Goal: Information Seeking & Learning: Learn about a topic

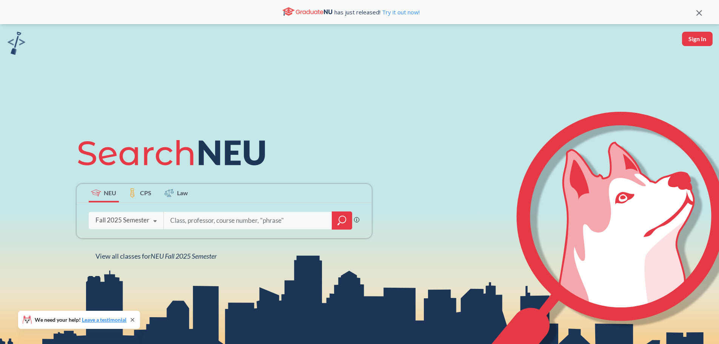
click at [210, 218] on input "search" at bounding box center [247, 220] width 157 height 16
type input "studio"
type input "typography"
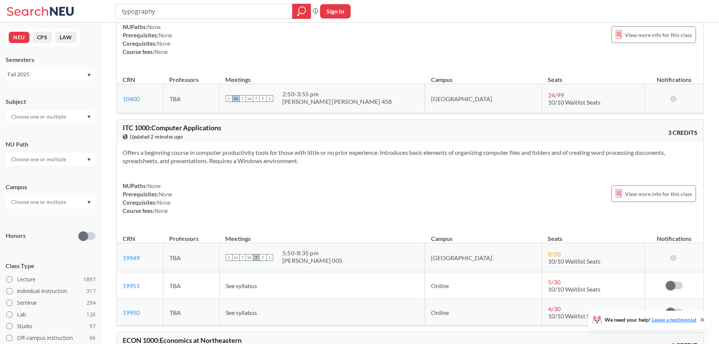
scroll to position [2566, 0]
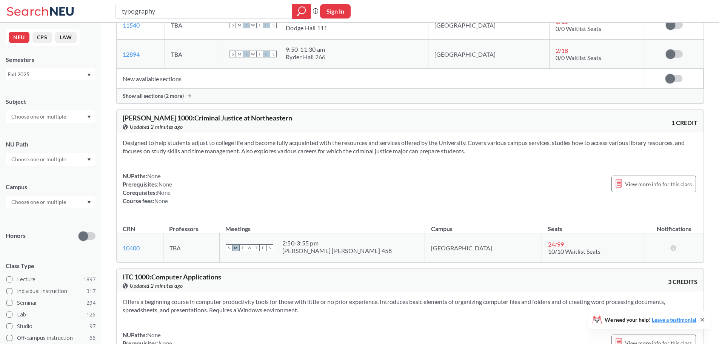
click at [183, 17] on input "typography" at bounding box center [204, 11] width 166 height 13
type input "typography studio"
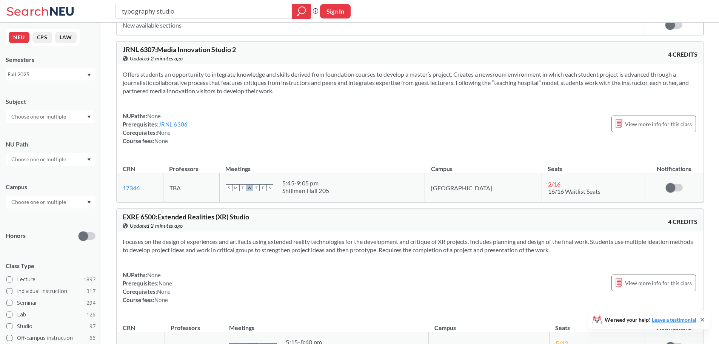
scroll to position [1359, 0]
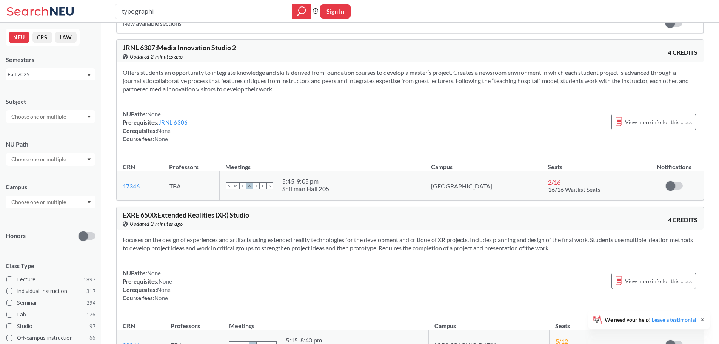
type input "typographic"
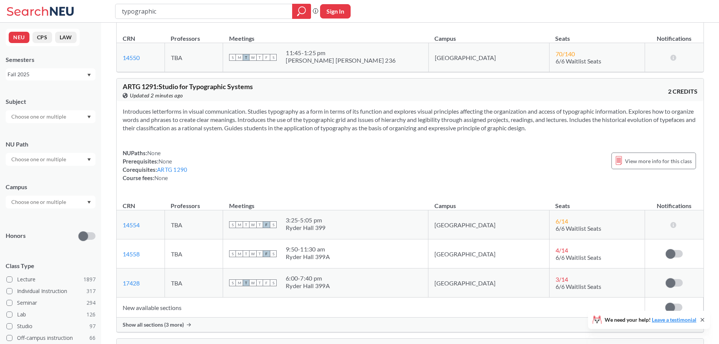
scroll to position [113, 0]
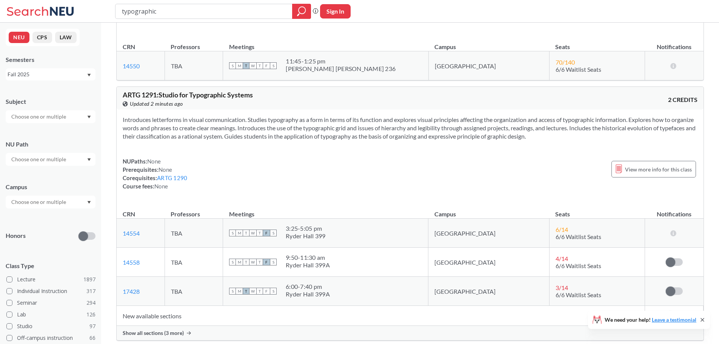
click at [147, 331] on span "Show all sections (3 more)" at bounding box center [153, 332] width 61 height 7
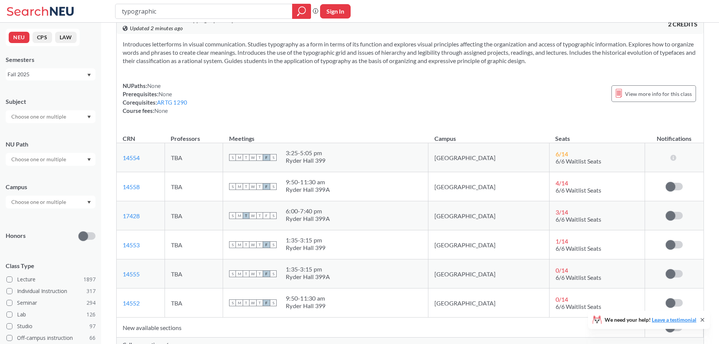
scroll to position [226, 0]
